Goal: Book appointment/travel/reservation

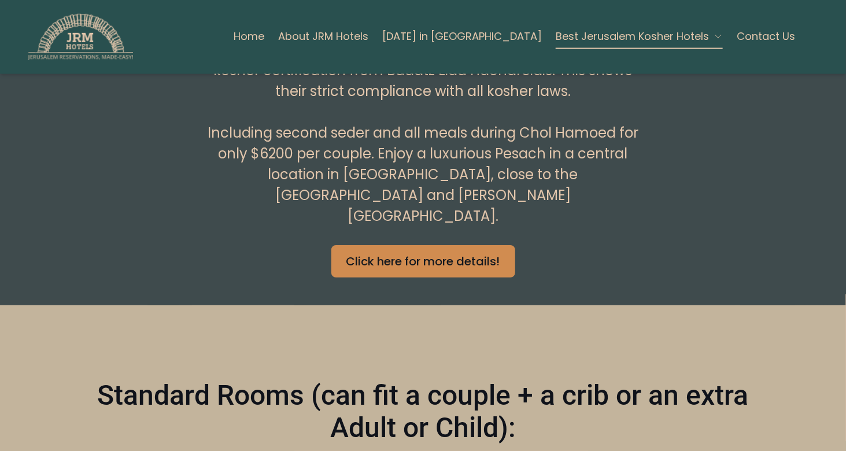
scroll to position [867, 0]
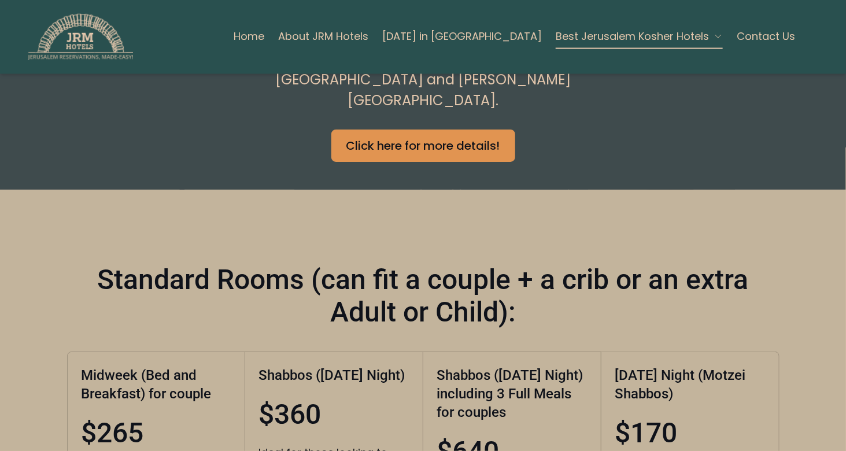
click at [596, 34] on span "Best Jerusalem Kosher Hotels" at bounding box center [632, 36] width 153 height 16
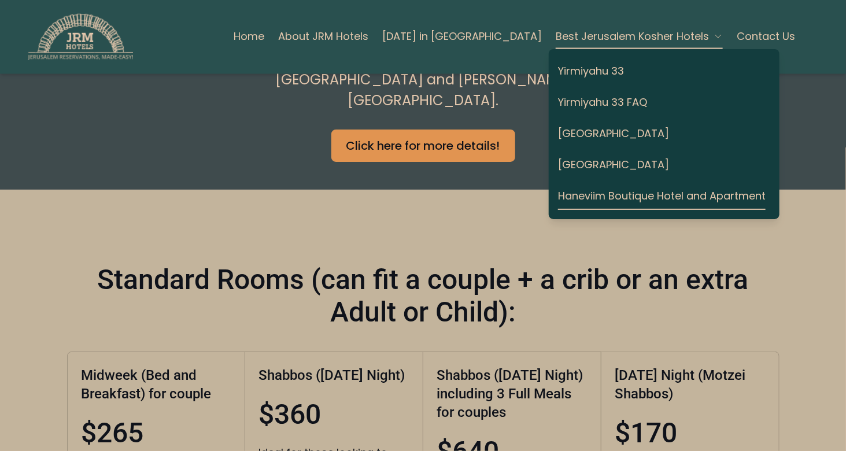
click at [409, 264] on h2 "Standard Rooms (can fit a couple + a crib or an extra Adult or Child):" at bounding box center [423, 296] width 712 height 65
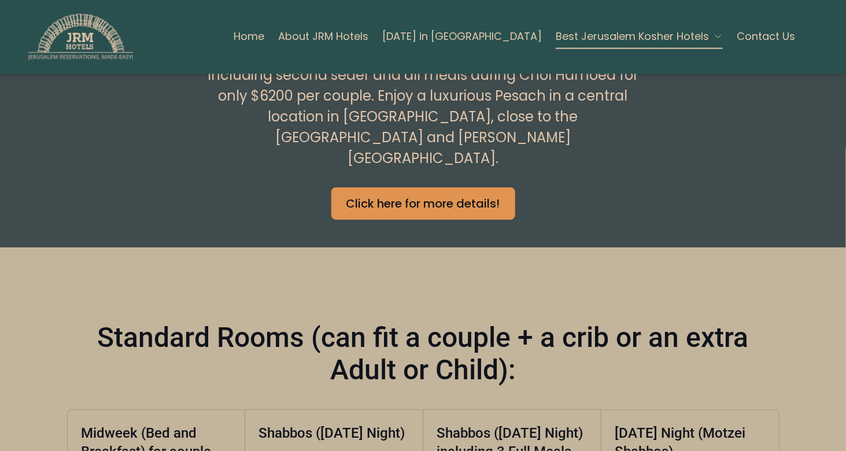
scroll to position [462, 0]
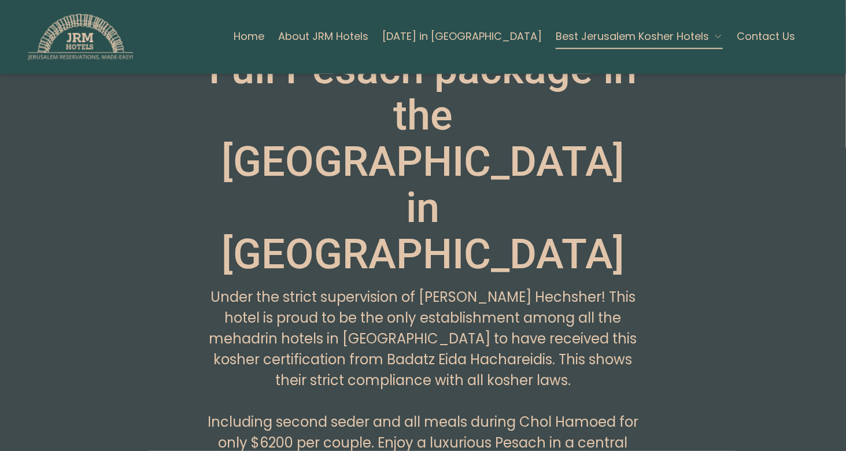
drag, startPoint x: 417, startPoint y: 209, endPoint x: 394, endPoint y: 203, distance: 24.0
click at [394, 287] on pre "Under the strict supervision of [PERSON_NAME] Hechsher! This hotel is proud to …" at bounding box center [423, 401] width 444 height 229
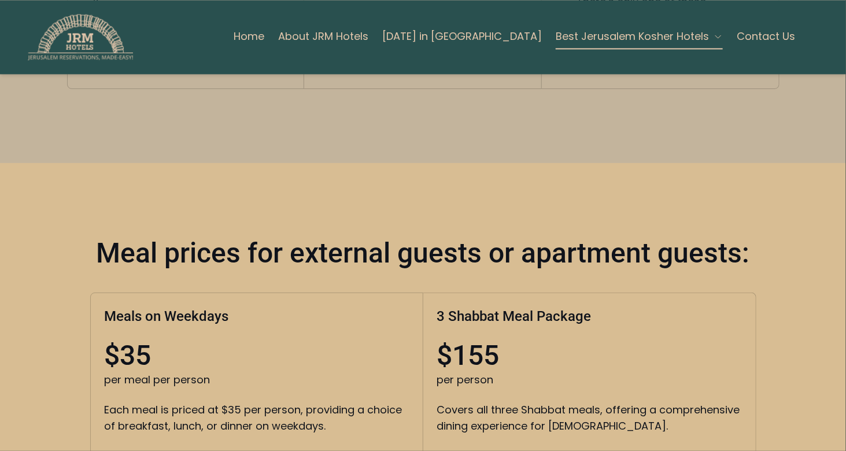
scroll to position [3353, 0]
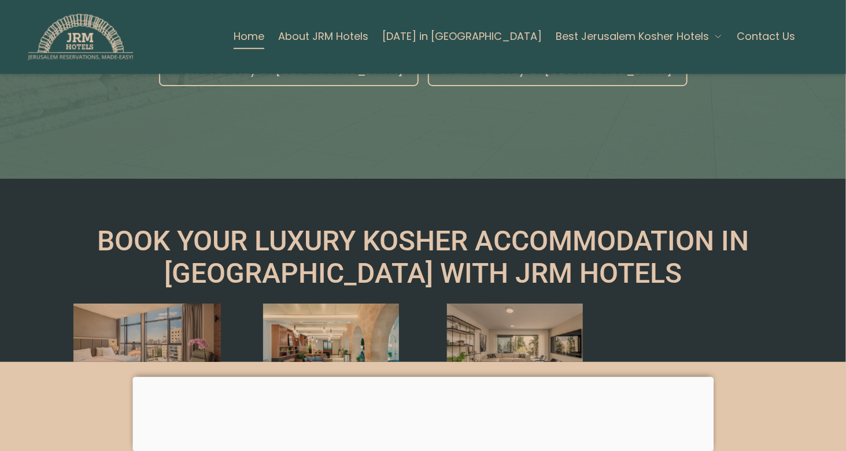
scroll to position [231, 0]
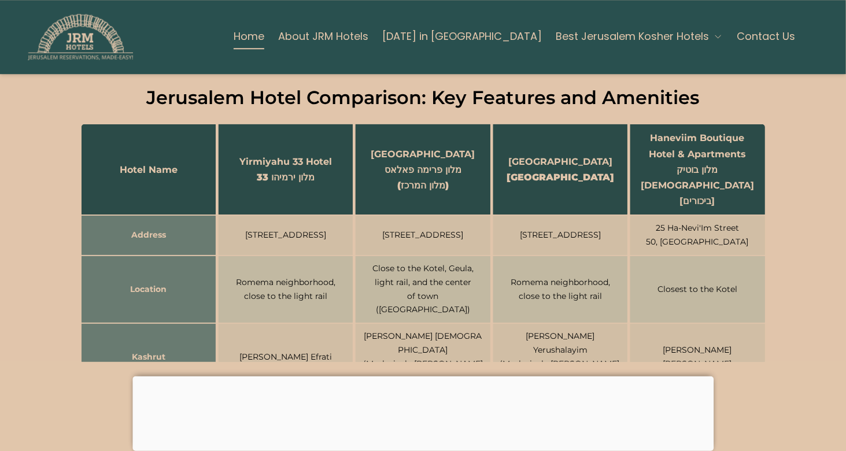
scroll to position [1445, 0]
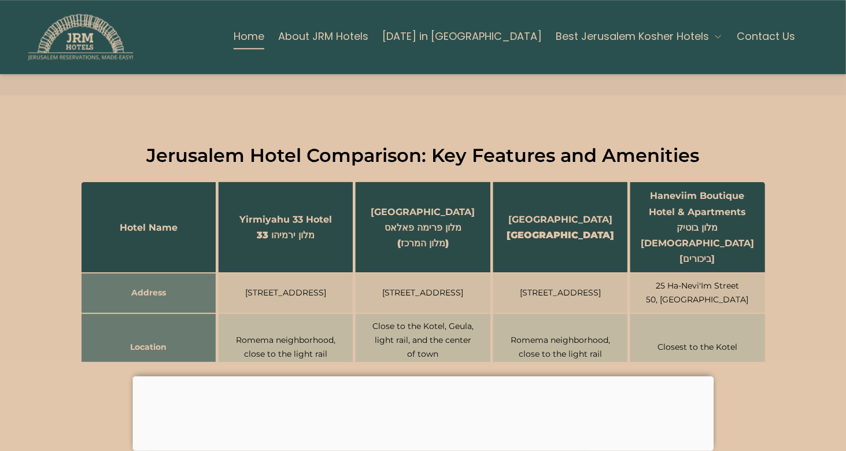
drag, startPoint x: 731, startPoint y: 120, endPoint x: 632, endPoint y: 99, distance: 101.1
click at [636, 188] on p "Haneviim Boutique Hotel & Apartments" at bounding box center [697, 203] width 123 height 31
